Goal: Find specific page/section

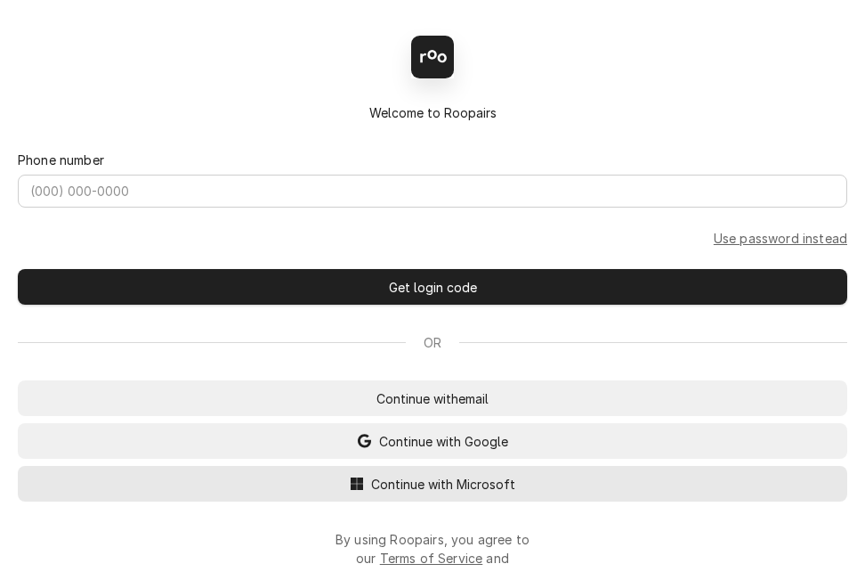
click at [603, 493] on button "Continue with Microsoft" at bounding box center [433, 484] width 830 height 36
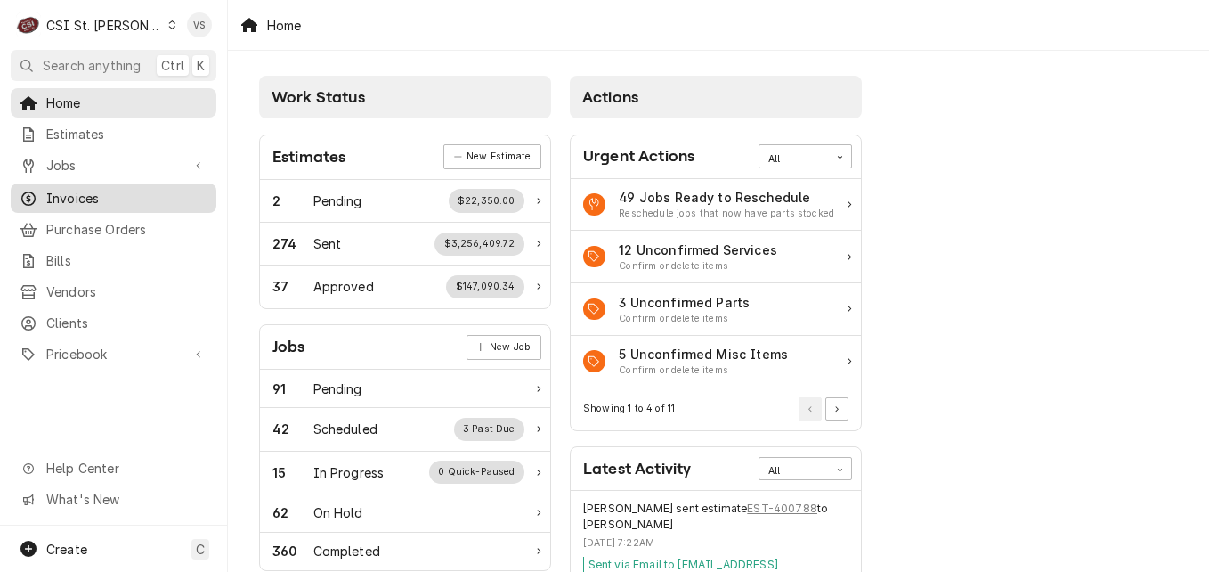
click at [99, 189] on span "Invoices" at bounding box center [126, 198] width 161 height 19
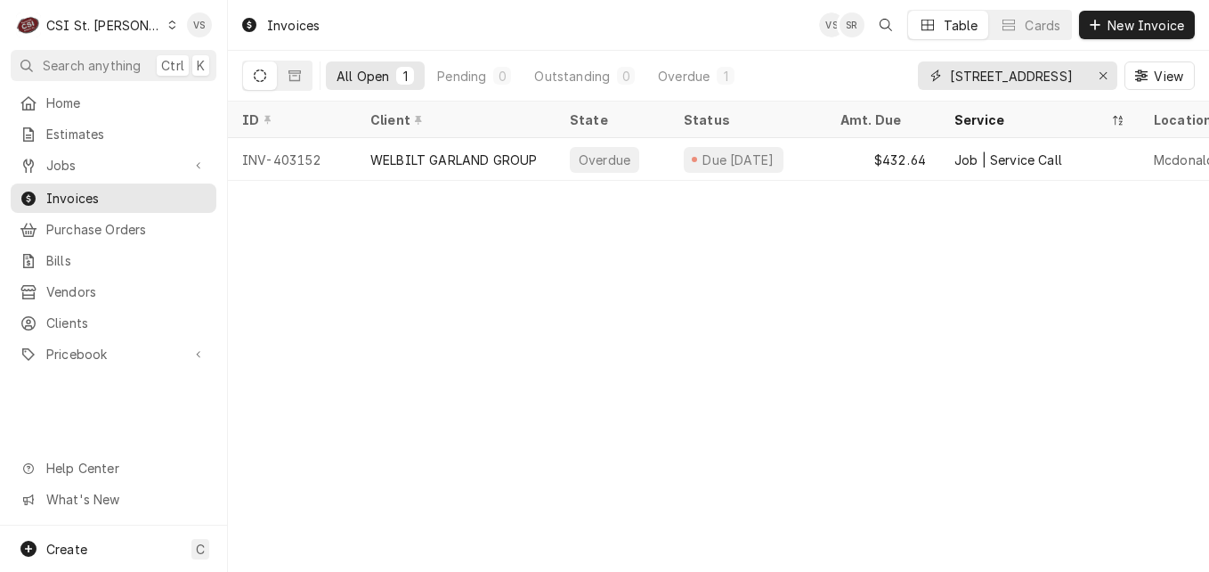
click at [1061, 77] on input "9406 Olive Blvd" at bounding box center [1017, 75] width 134 height 28
click at [906, 79] on div "All Open 1 Pending 0 Outstanding 0 Overdue 1 9406 Olive Blvd View" at bounding box center [718, 76] width 953 height 50
type input "4"
click at [952, 75] on input "04235" at bounding box center [1017, 75] width 134 height 28
type input "404235"
